Goal: Check status

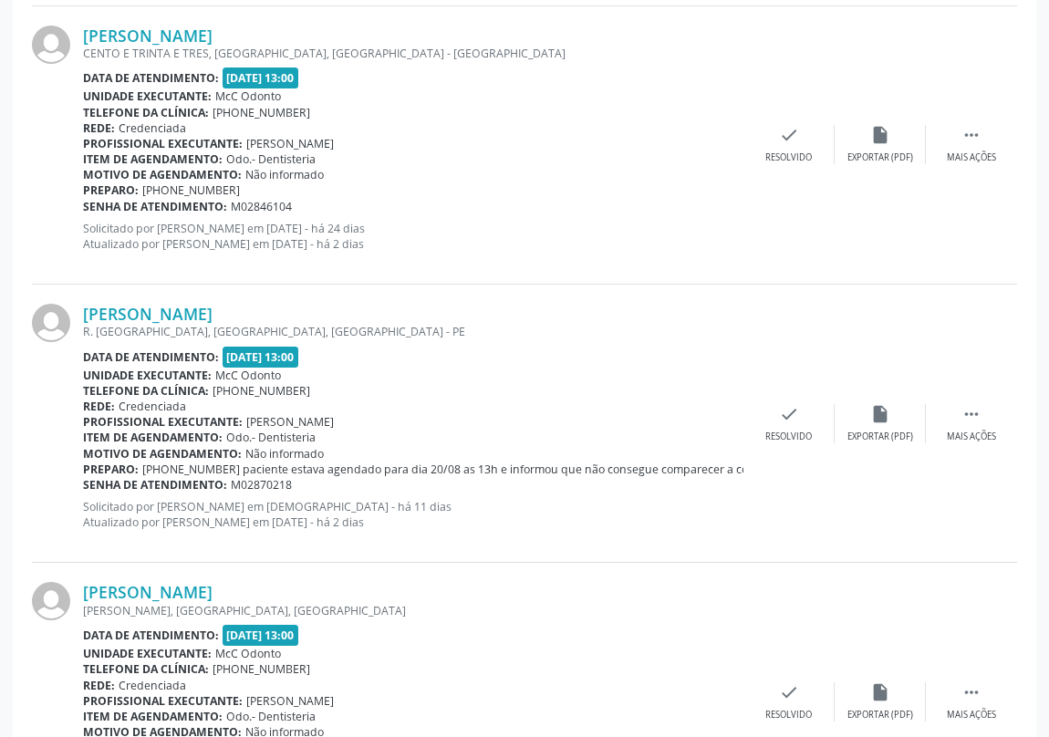
scroll to position [829, 0]
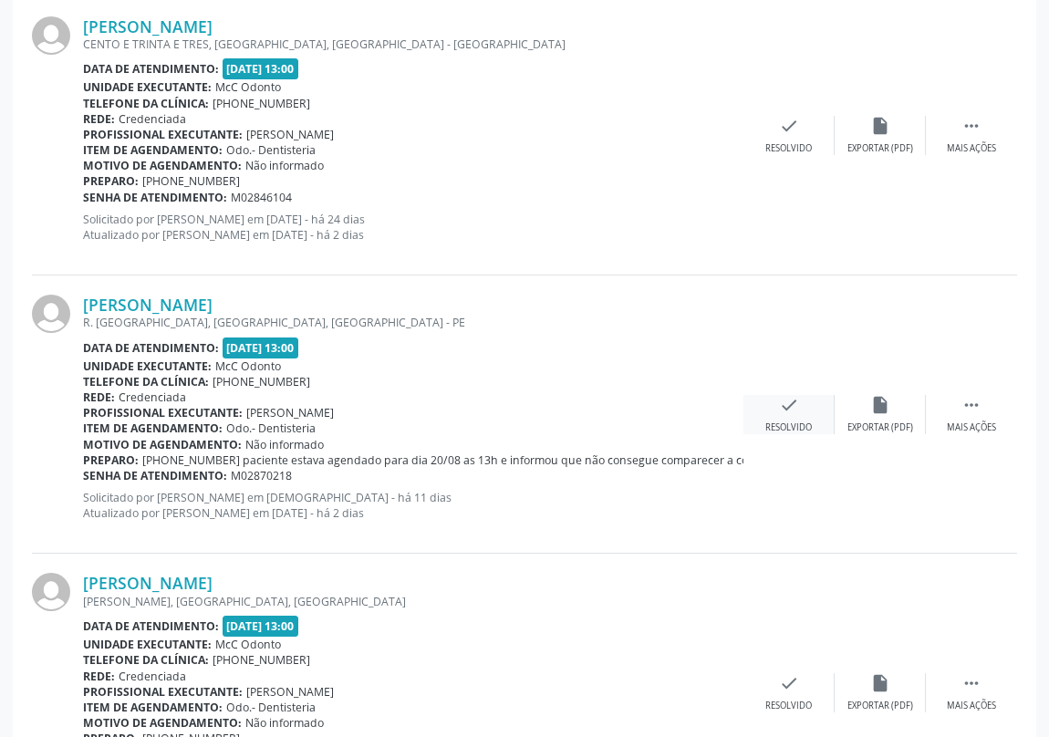
click at [792, 408] on icon "check" at bounding box center [789, 405] width 20 height 20
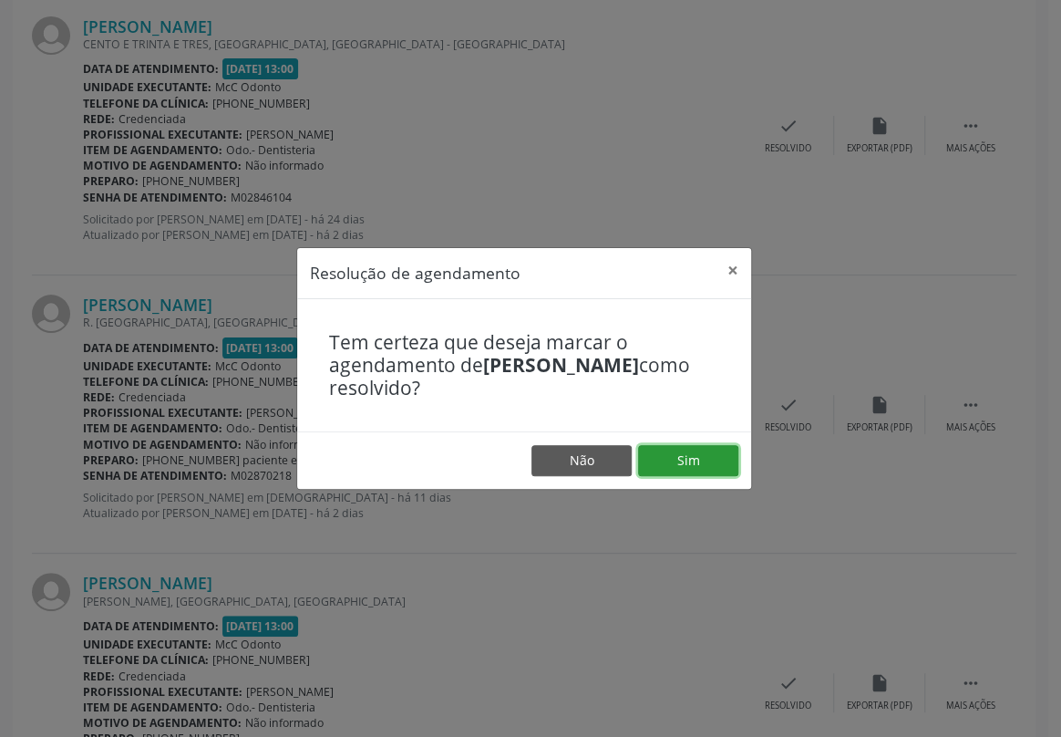
click at [673, 446] on button "Sim" at bounding box center [688, 460] width 100 height 31
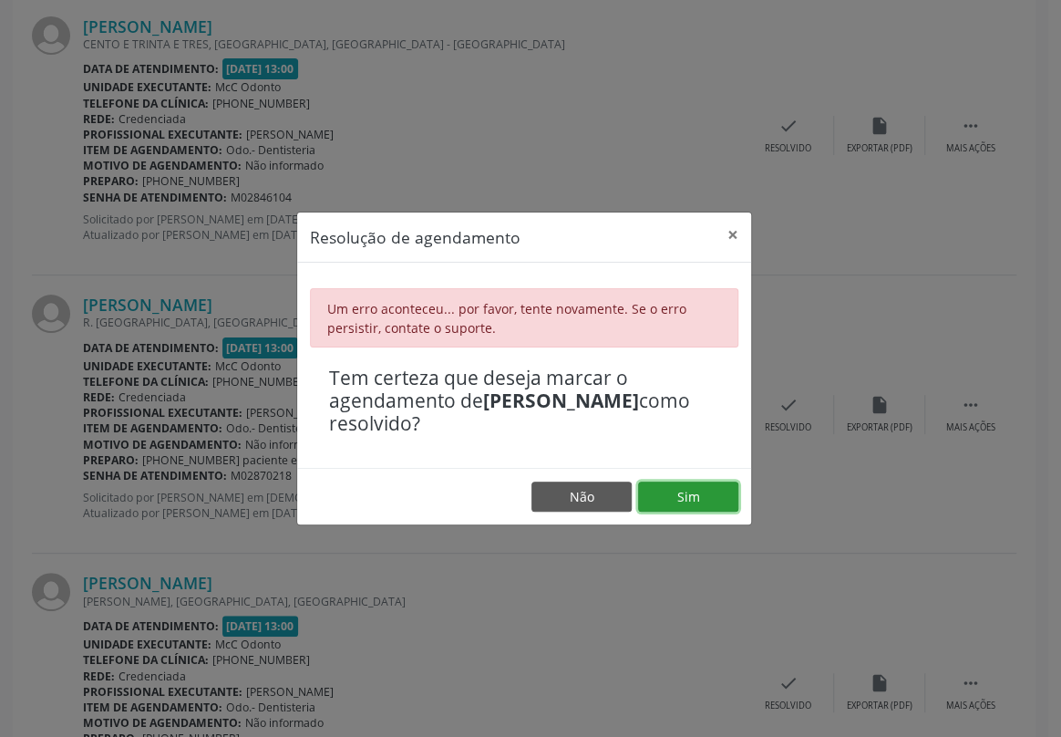
click at [681, 492] on button "Sim" at bounding box center [688, 496] width 100 height 31
drag, startPoint x: 732, startPoint y: 222, endPoint x: 617, endPoint y: 106, distance: 163.1
click at [732, 221] on button "×" at bounding box center [733, 234] width 36 height 45
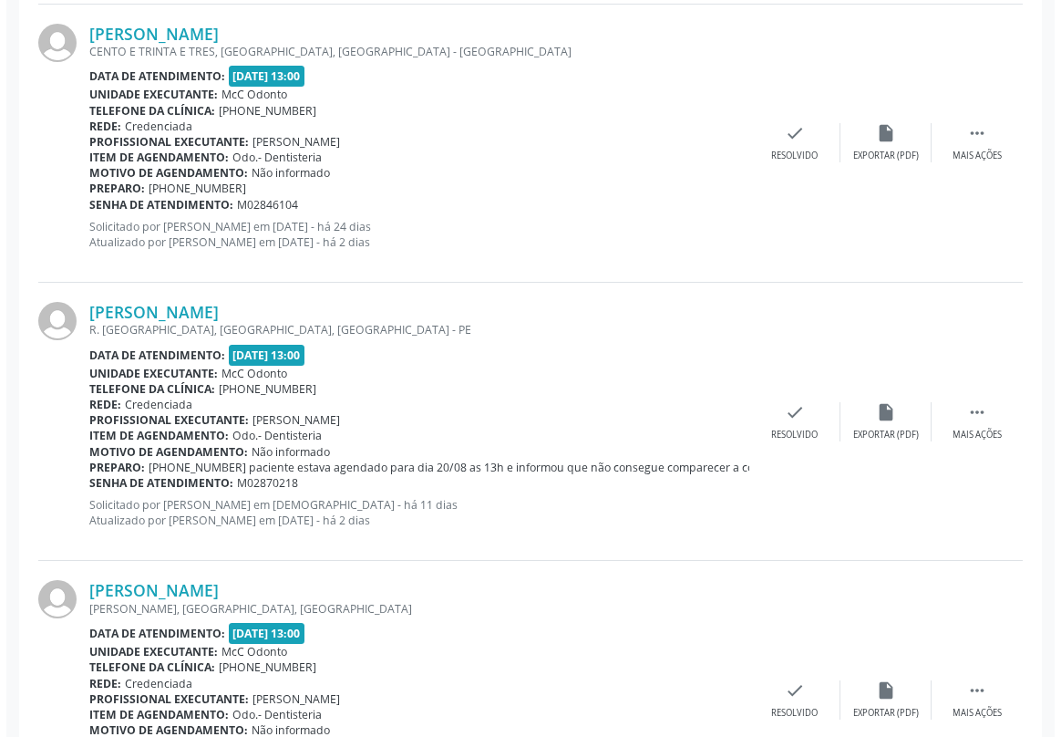
scroll to position [912, 0]
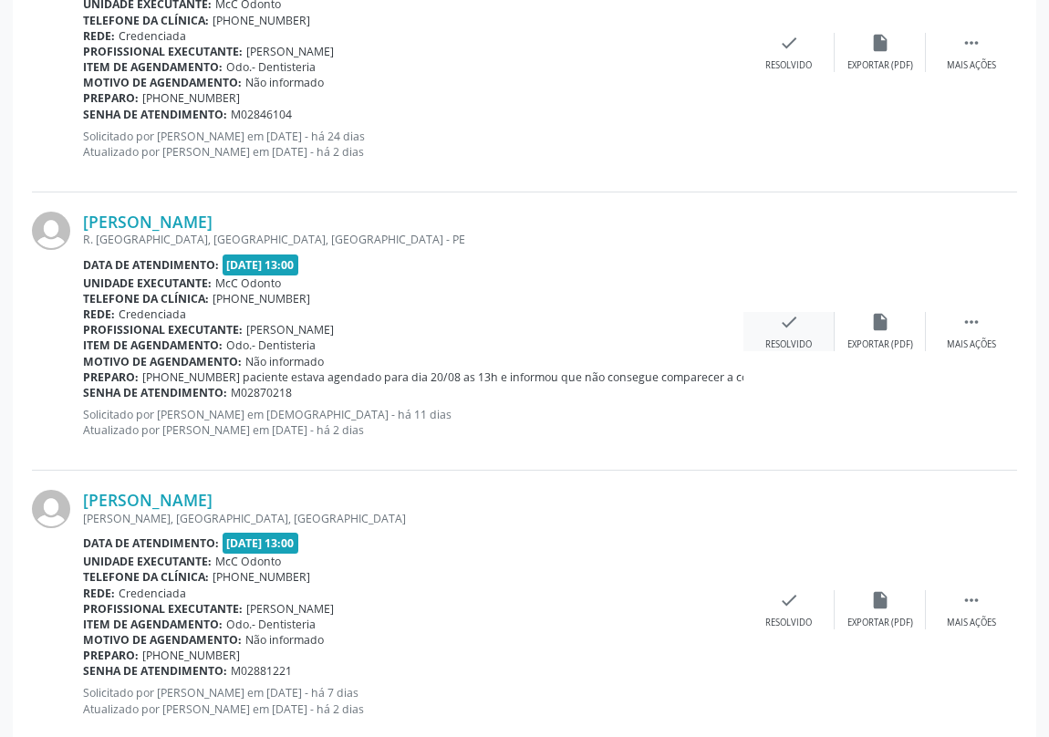
click at [788, 326] on icon "check" at bounding box center [789, 322] width 20 height 20
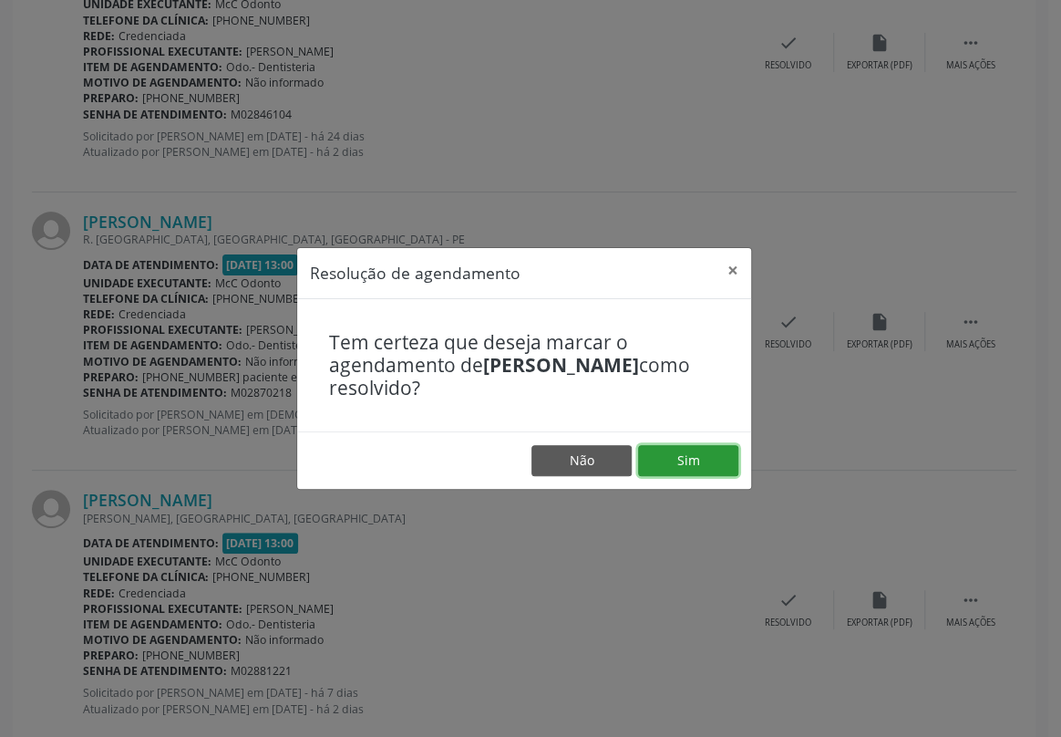
click at [689, 463] on button "Sim" at bounding box center [688, 460] width 100 height 31
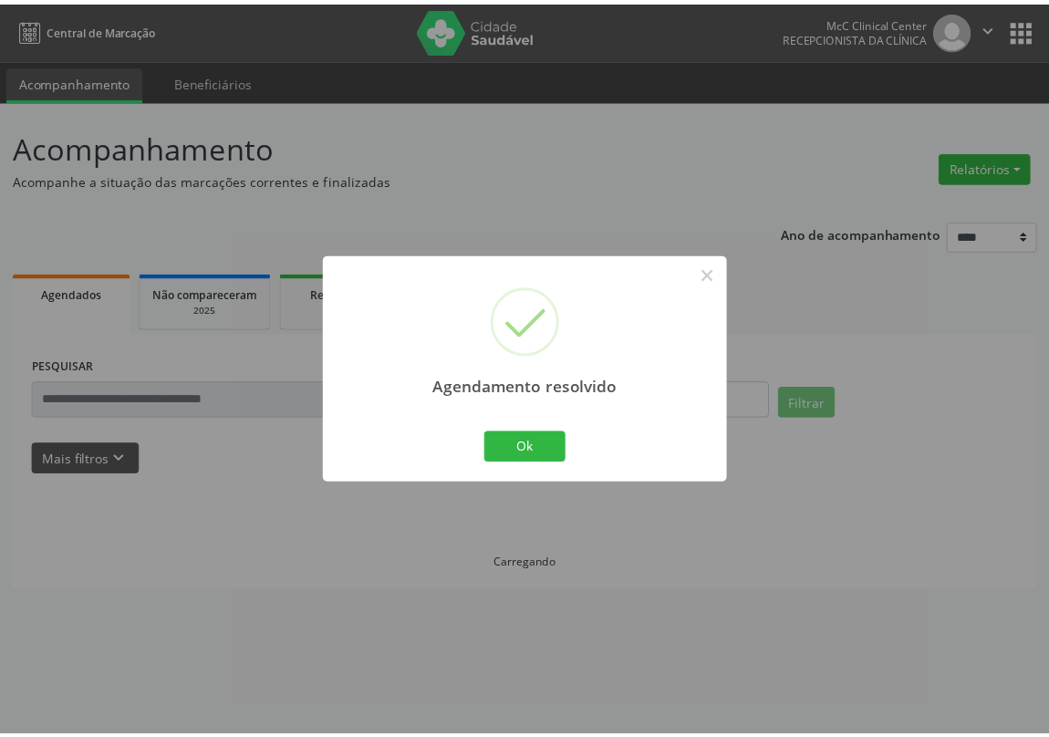
scroll to position [0, 0]
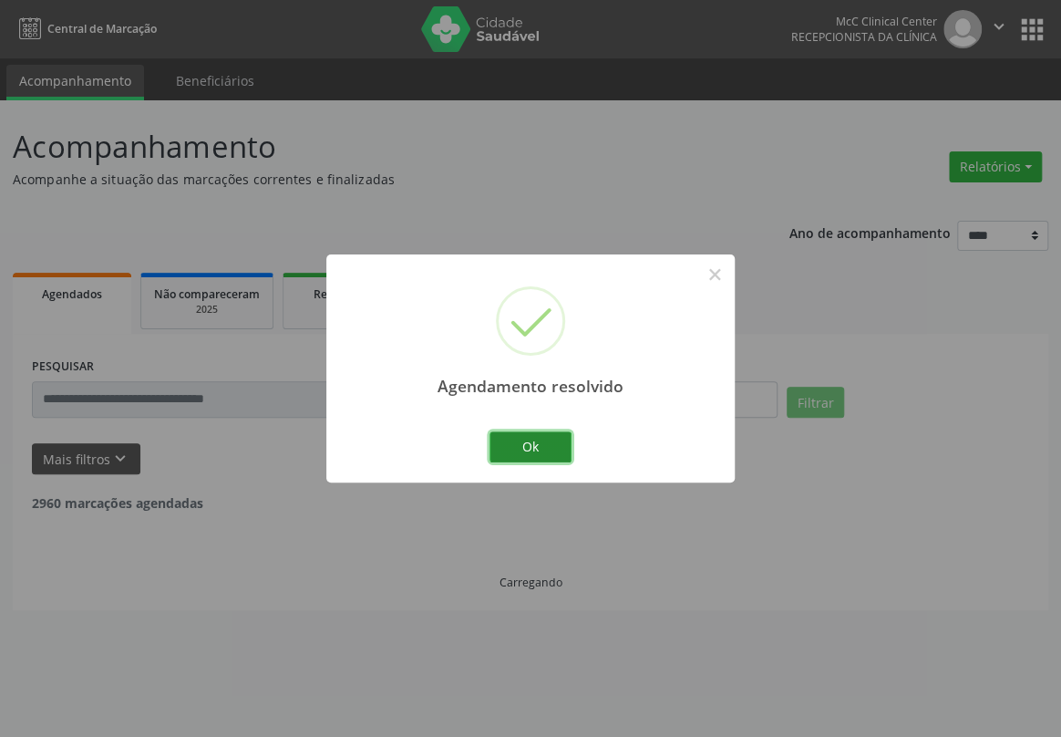
click at [514, 445] on button "Ok" at bounding box center [531, 446] width 82 height 31
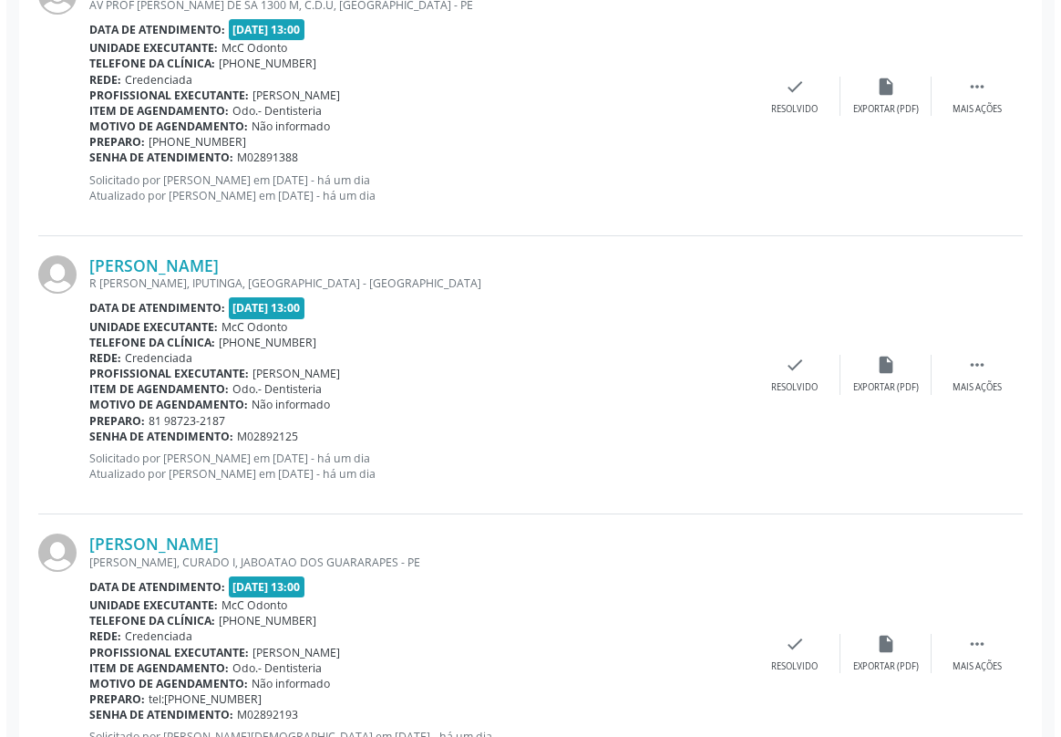
scroll to position [2984, 0]
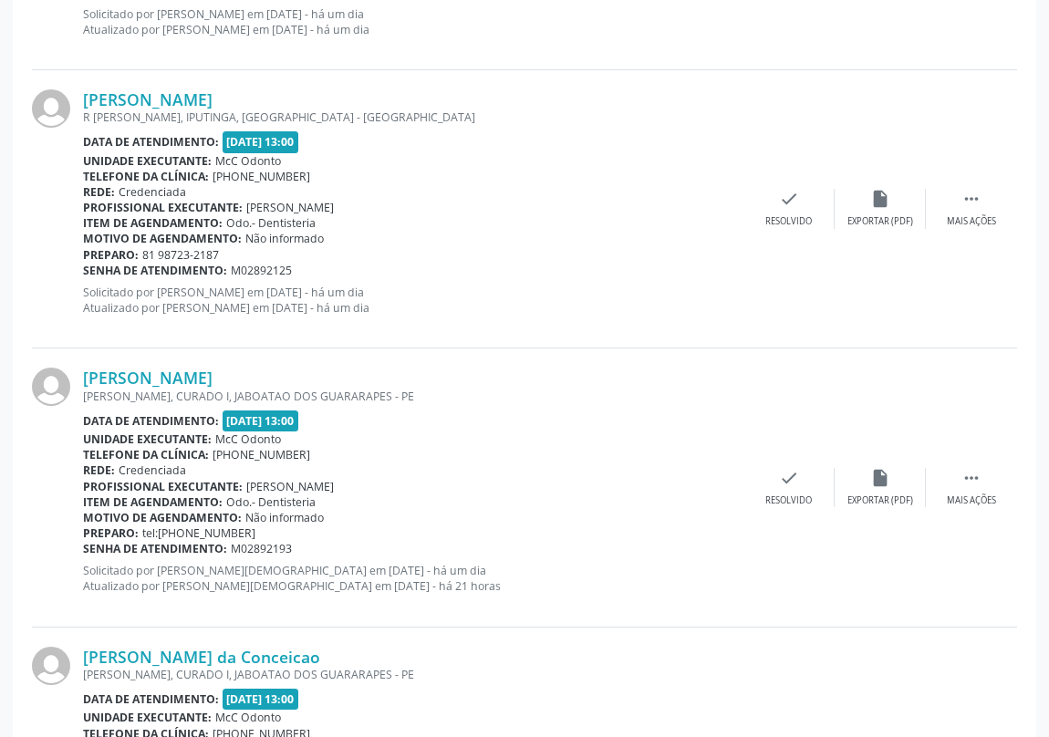
drag, startPoint x: 82, startPoint y: 368, endPoint x: 256, endPoint y: 374, distance: 174.3
click at [256, 374] on div "[PERSON_NAME] [PERSON_NAME], CURADO I, JABOATAO DOS GUARARAPES - PE Data de ate…" at bounding box center [524, 487] width 985 height 278
copy div "[PERSON_NAME]"
click at [788, 473] on icon "check" at bounding box center [789, 478] width 20 height 20
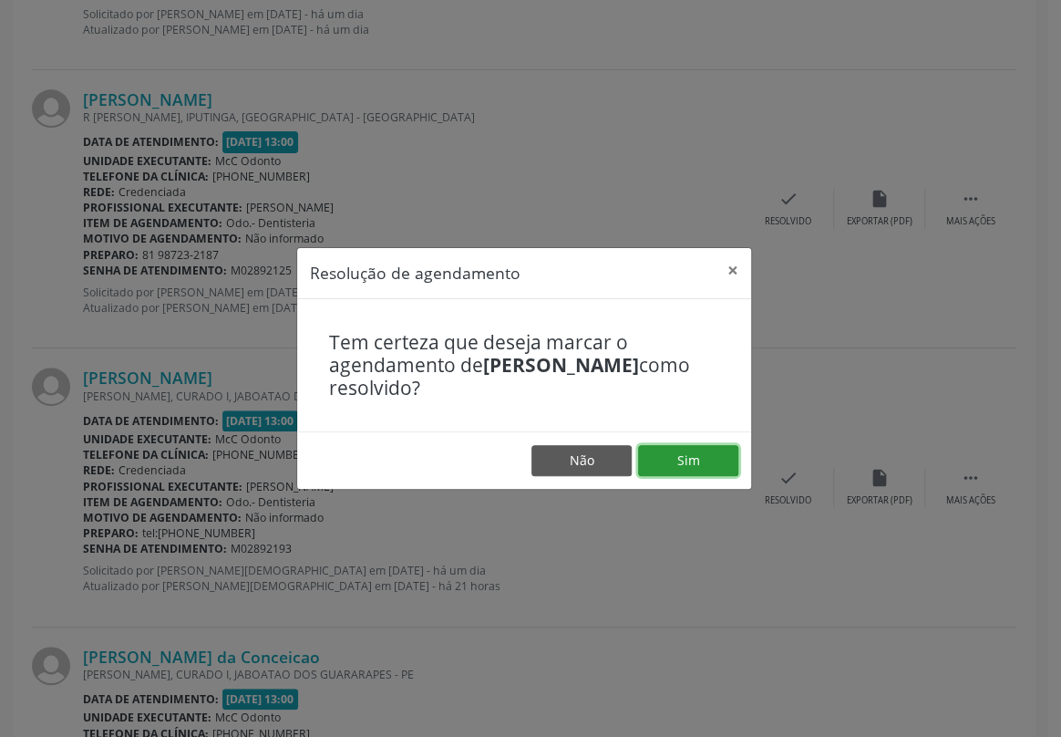
click at [690, 461] on button "Sim" at bounding box center [688, 460] width 100 height 31
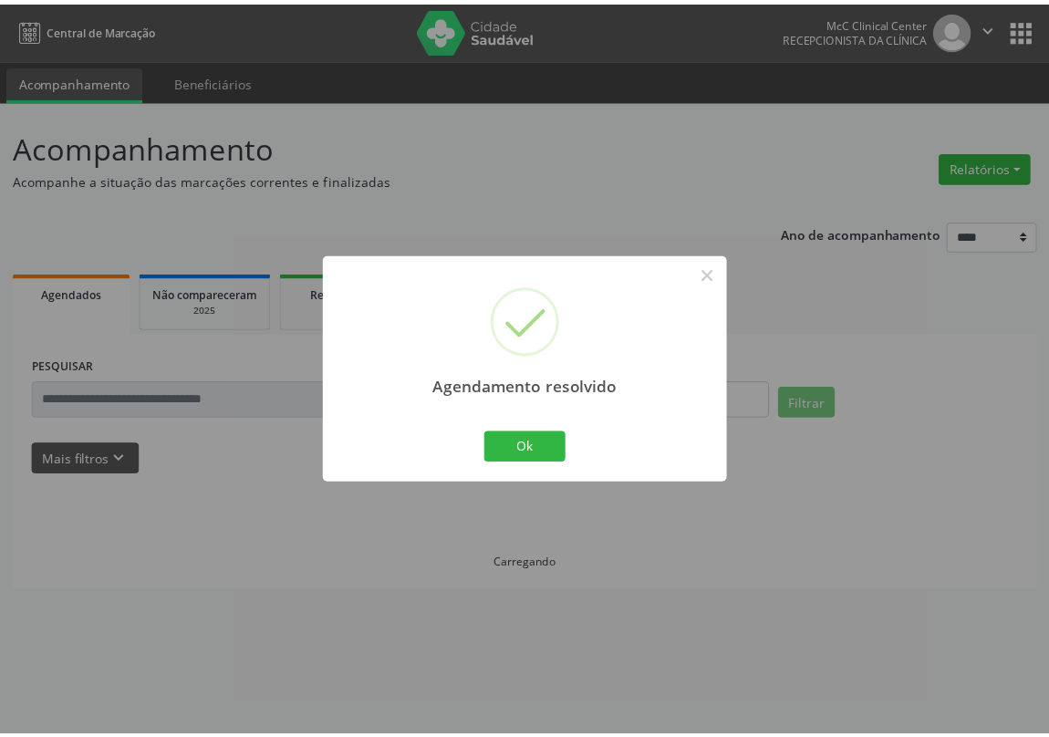
scroll to position [0, 0]
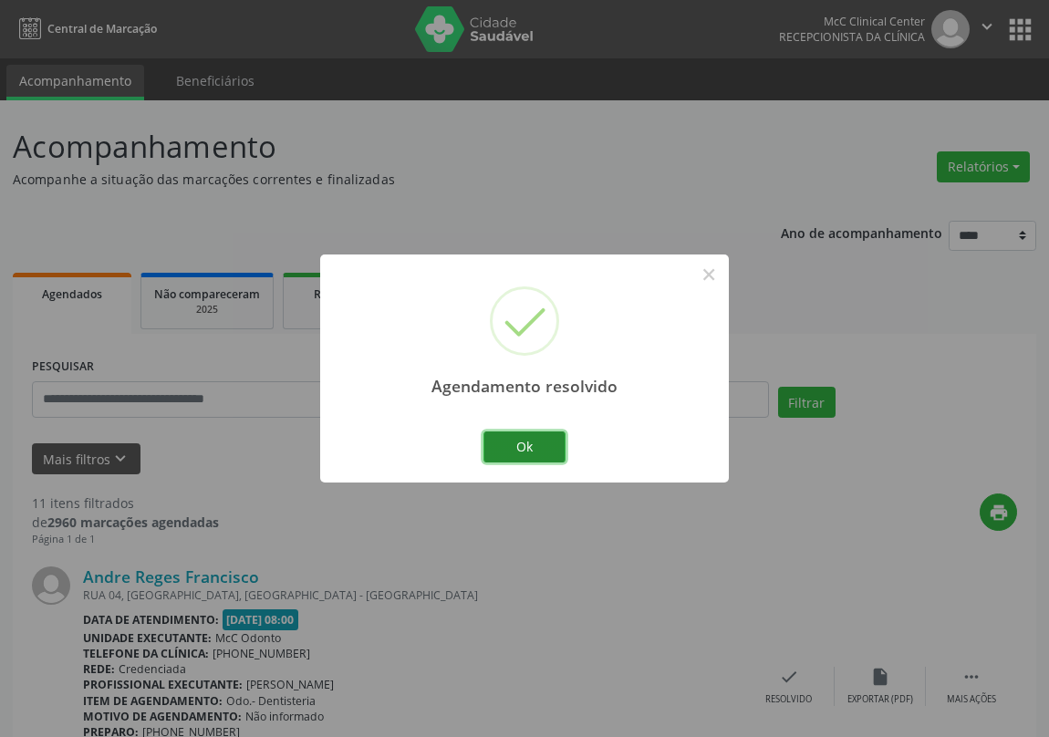
click at [529, 446] on button "Ok" at bounding box center [524, 446] width 82 height 31
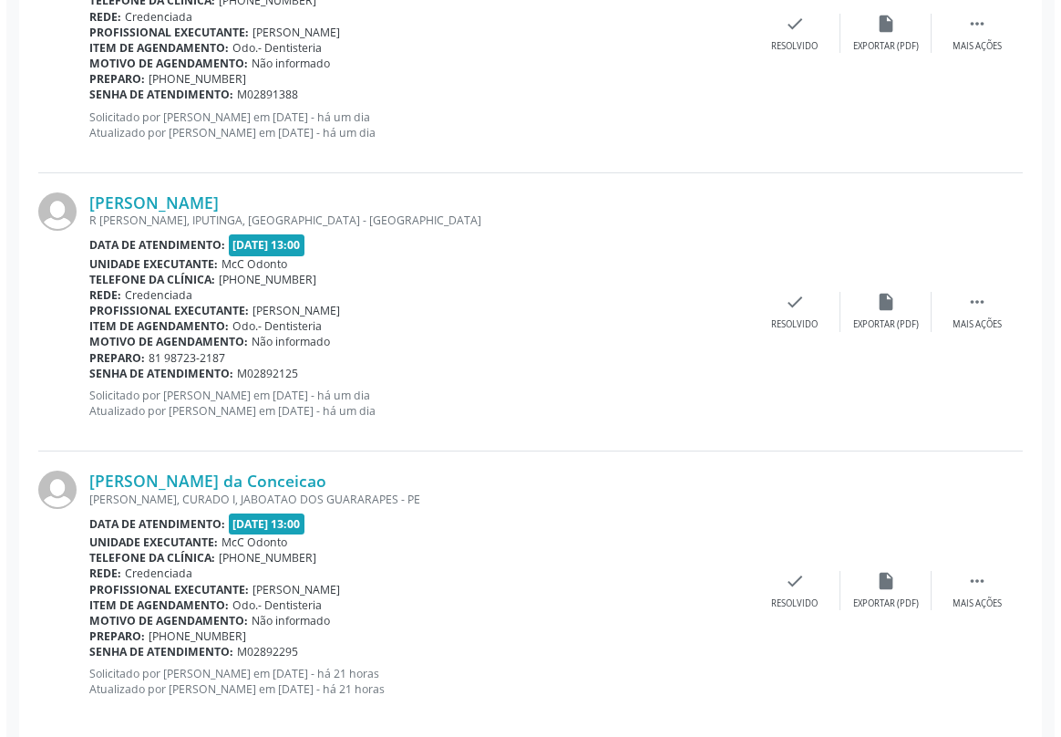
scroll to position [2901, 0]
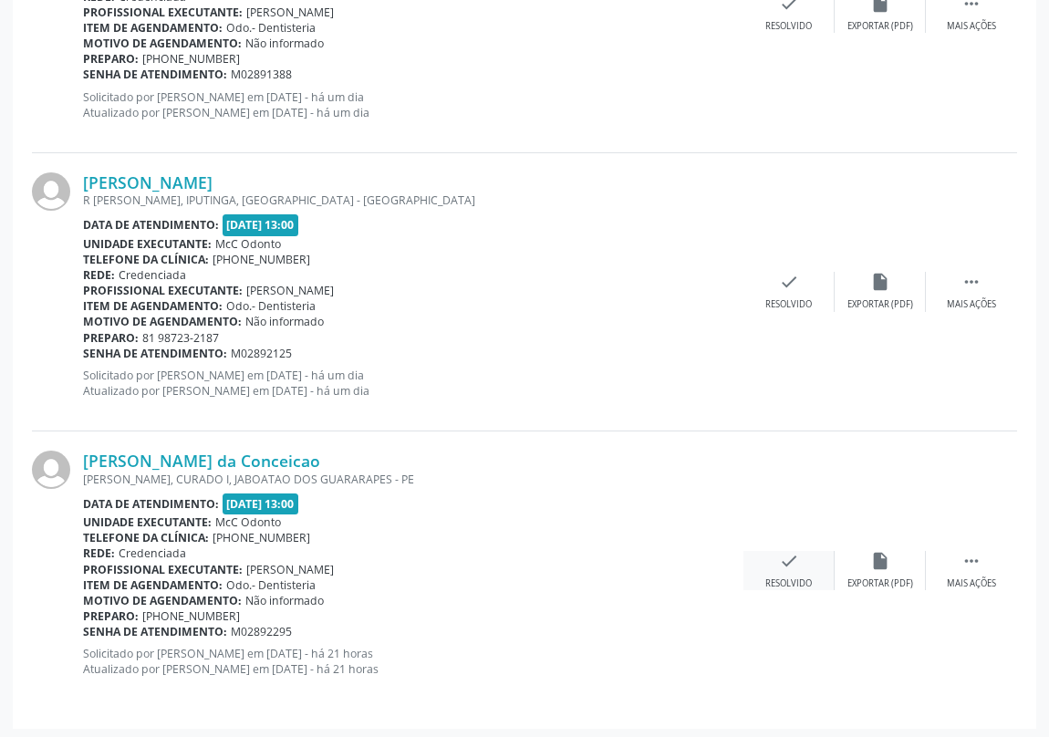
click at [786, 551] on icon "check" at bounding box center [789, 561] width 20 height 20
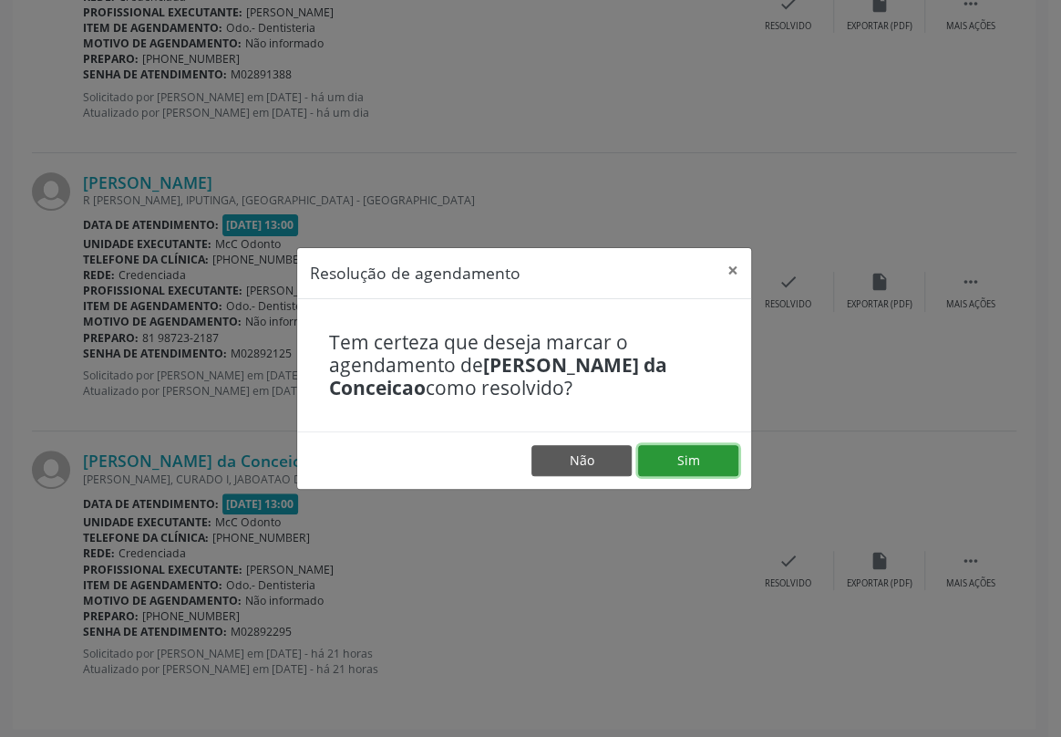
click at [677, 464] on button "Sim" at bounding box center [688, 460] width 100 height 31
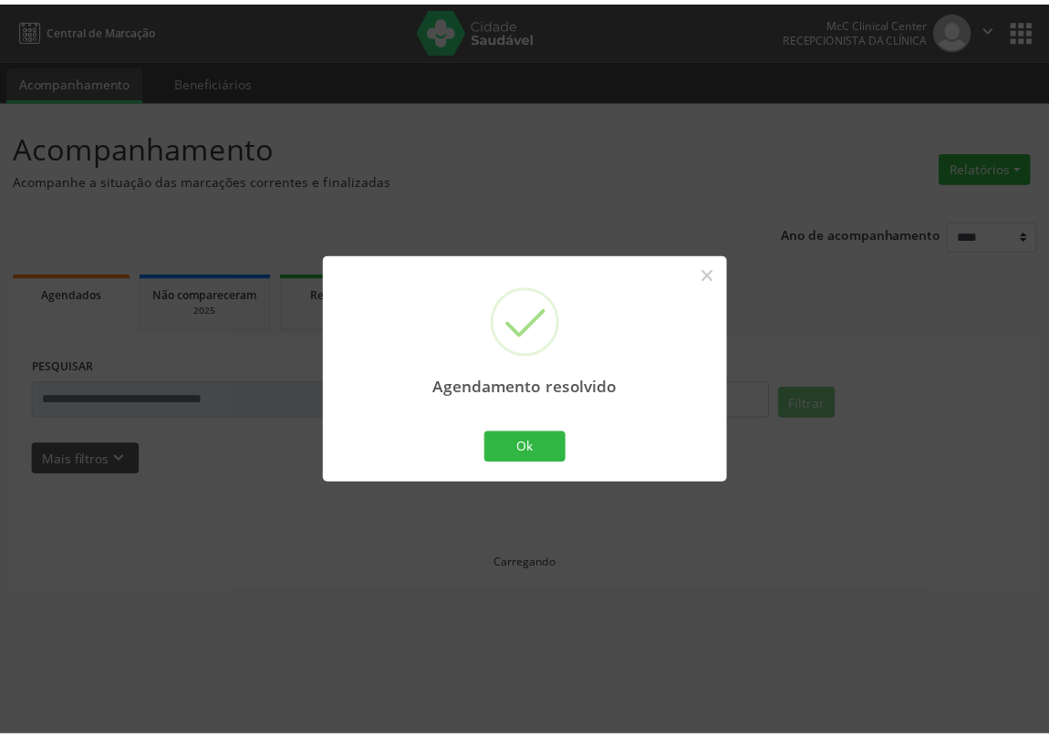
scroll to position [0, 0]
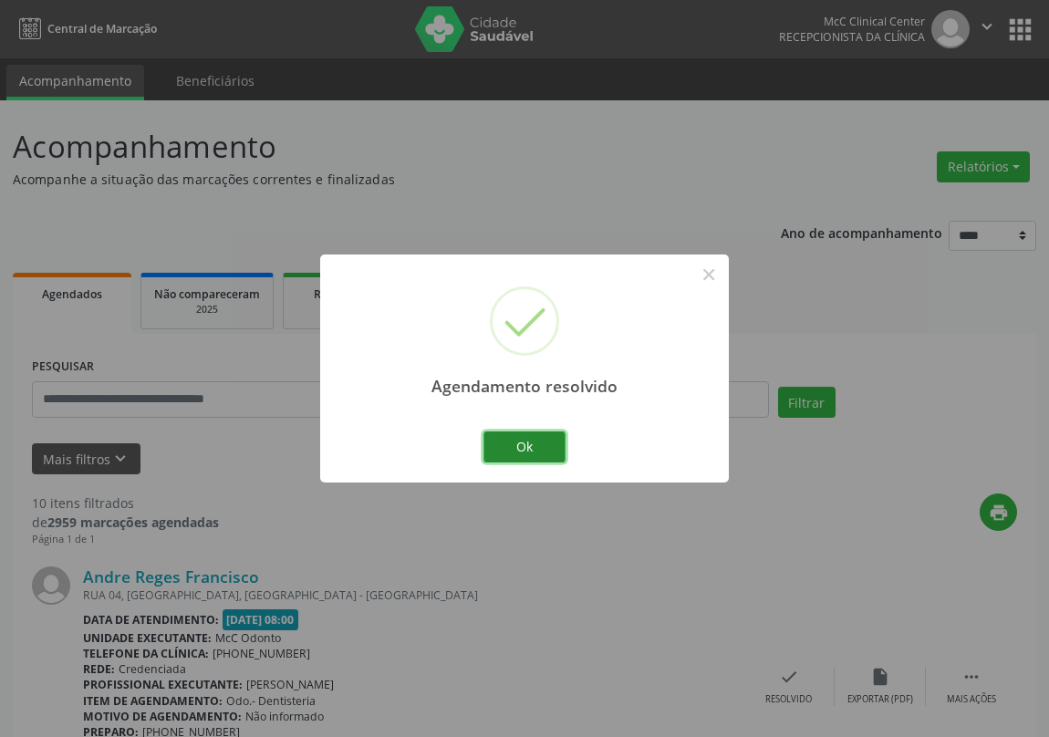
click at [541, 445] on button "Ok" at bounding box center [524, 446] width 82 height 31
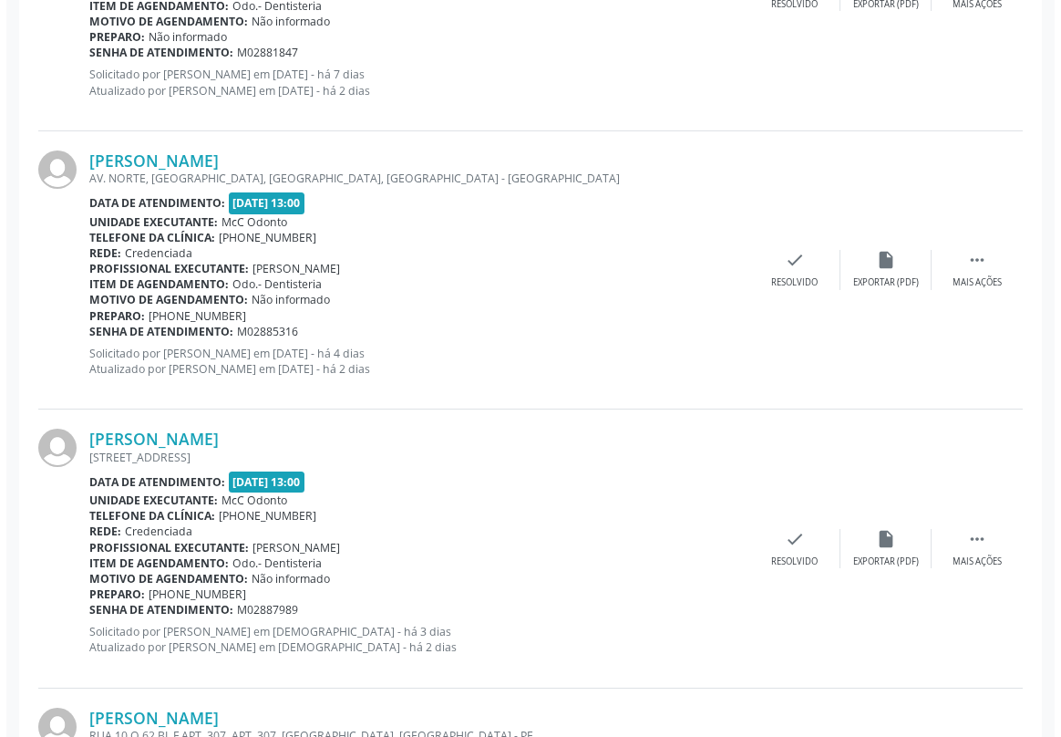
scroll to position [1545, 0]
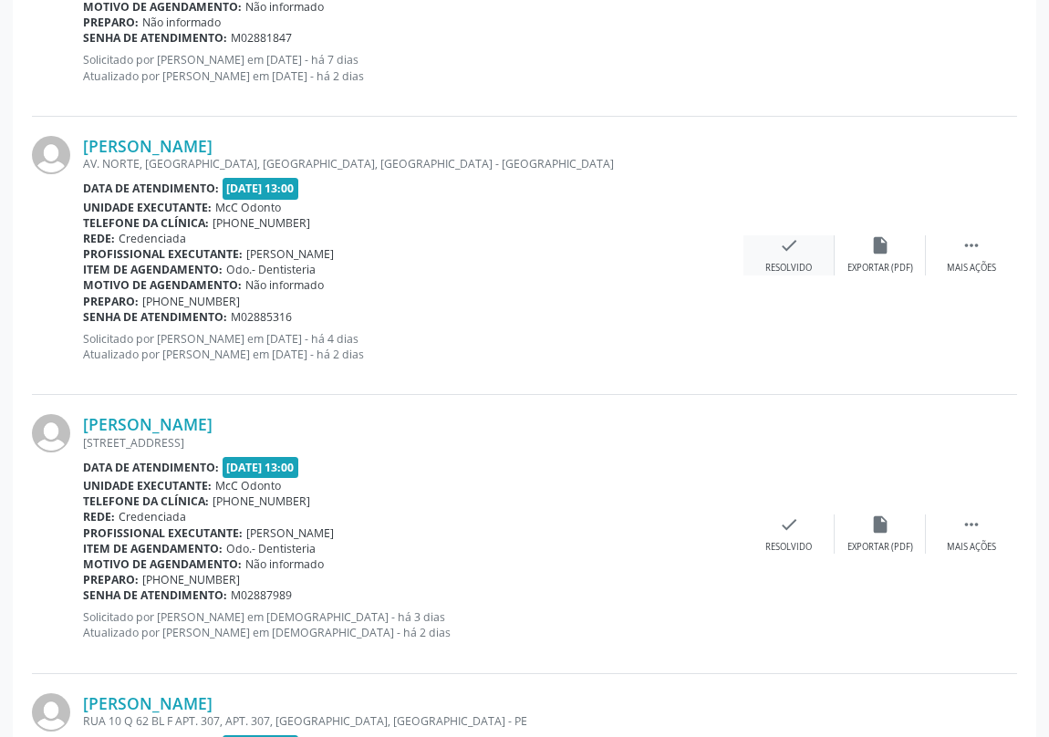
click at [783, 247] on icon "check" at bounding box center [789, 245] width 20 height 20
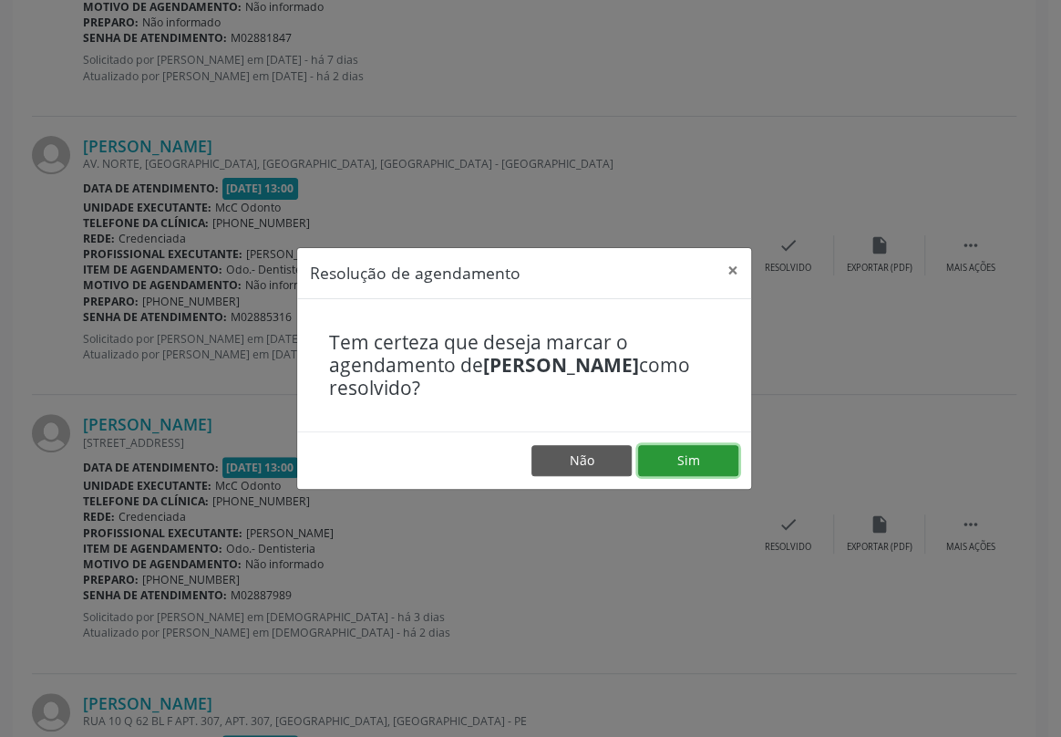
click at [677, 459] on button "Sim" at bounding box center [688, 460] width 100 height 31
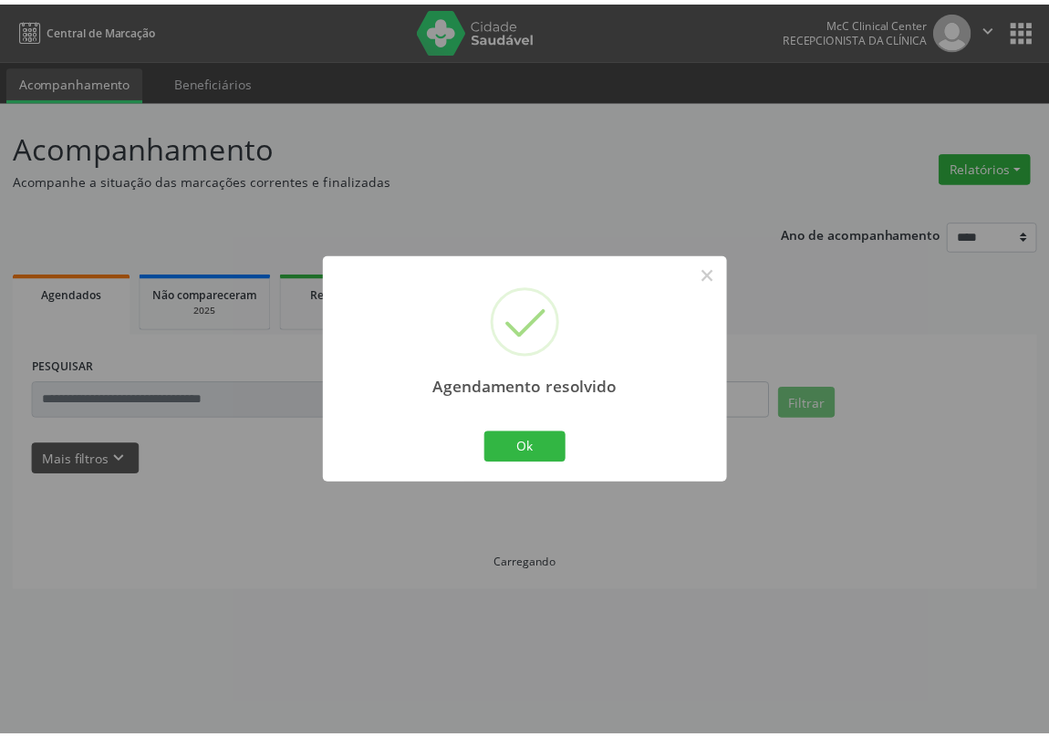
scroll to position [0, 0]
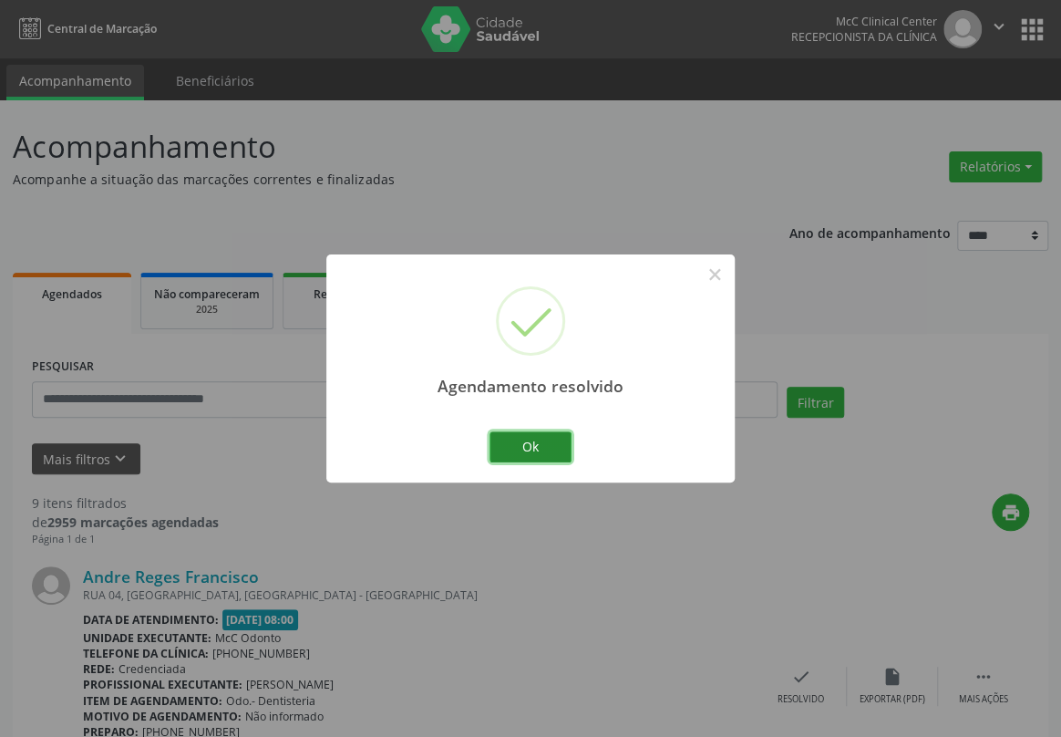
click at [542, 447] on button "Ok" at bounding box center [531, 446] width 82 height 31
